Goal: Check status: Check status

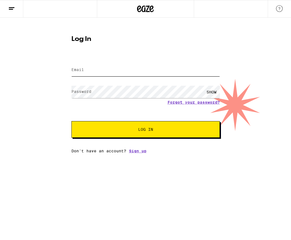
type input "[PERSON_NAME][EMAIL_ADDRESS][DOMAIN_NAME]"
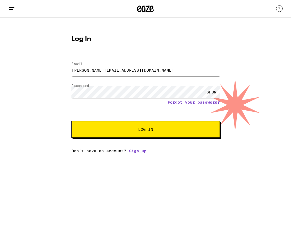
click at [139, 128] on span "Log In" at bounding box center [145, 130] width 15 height 4
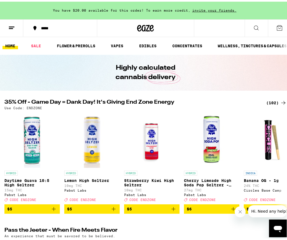
click at [12, 26] on icon at bounding box center [11, 26] width 7 height 7
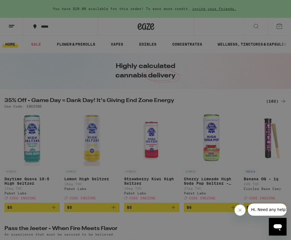
click at [56, 148] on link "Order History" at bounding box center [76, 149] width 97 height 7
